Goal: Navigation & Orientation: Find specific page/section

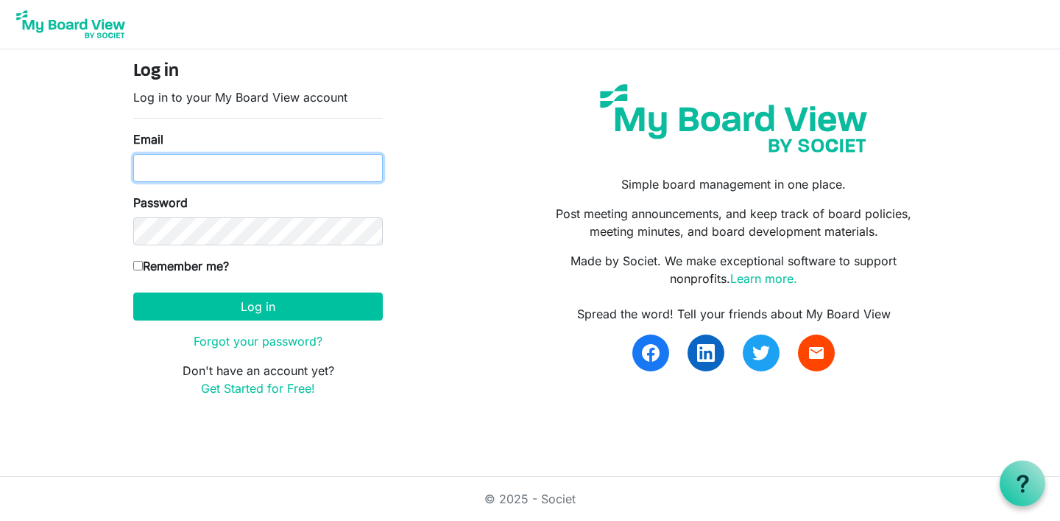
click at [275, 166] on input "Email" at bounding box center [258, 168] width 250 height 28
type input "suzkhenry@gmail.com"
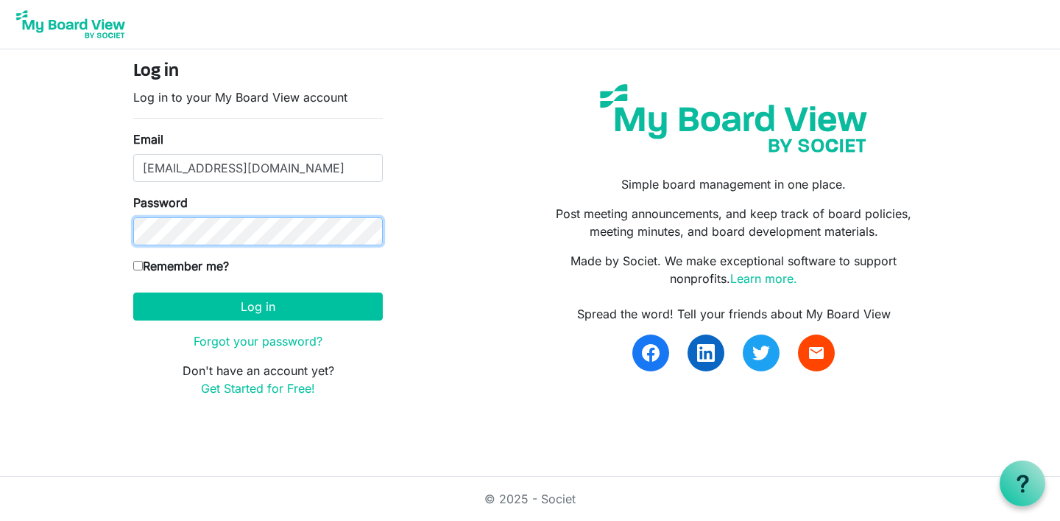
click at [133, 292] on button "Log in" at bounding box center [258, 306] width 250 height 28
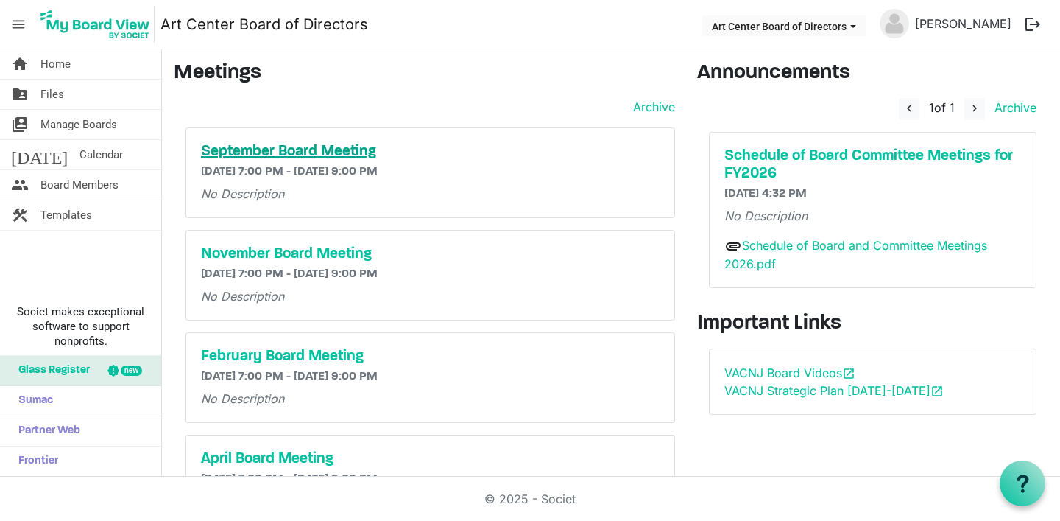
click at [336, 152] on h5 "September Board Meeting" at bounding box center [430, 152] width 459 height 18
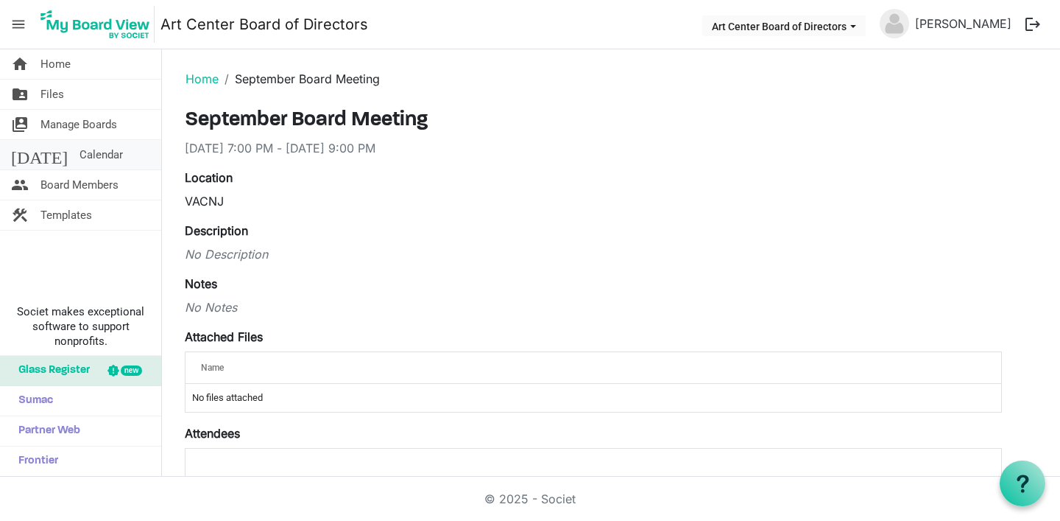
click at [80, 148] on span "Calendar" at bounding box center [101, 154] width 43 height 29
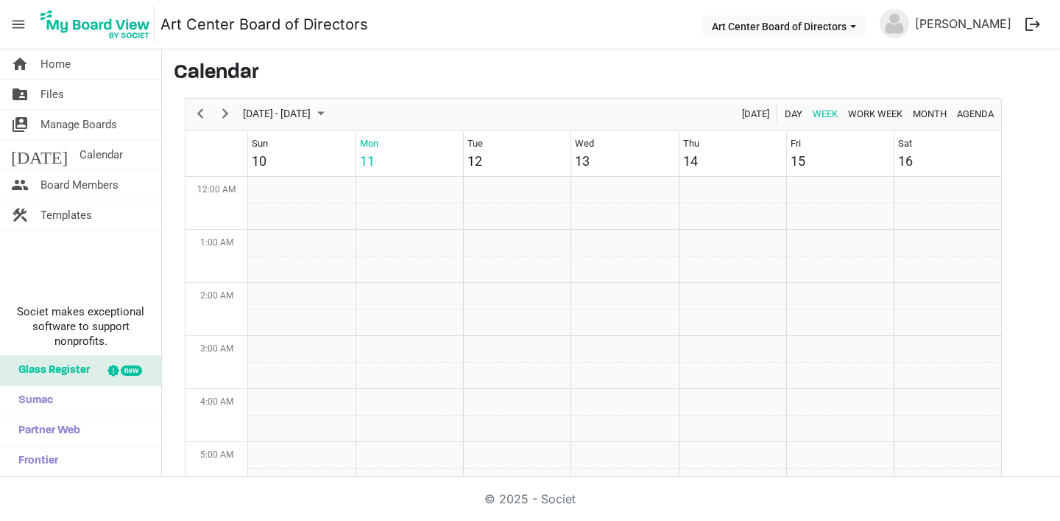
scroll to position [477, 0]
click at [71, 76] on link "home Home" at bounding box center [80, 63] width 161 height 29
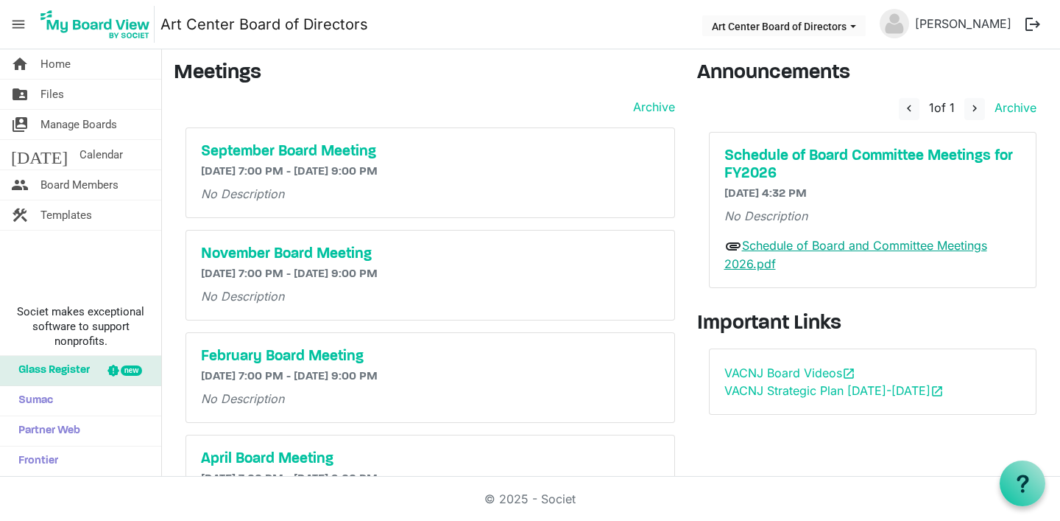
click at [768, 242] on link "Schedule of Board and Committee Meetings 2026.pdf" at bounding box center [856, 255] width 263 height 34
